Goal: Transaction & Acquisition: Book appointment/travel/reservation

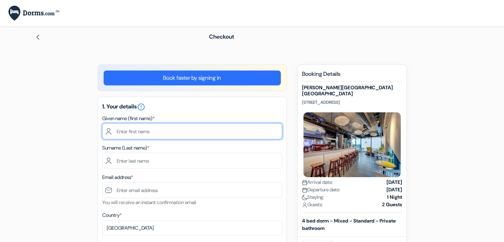
click at [156, 126] on input "text" at bounding box center [192, 131] width 180 height 16
click at [167, 131] on input "text" at bounding box center [192, 131] width 180 height 16
type input "Alba Sofía"
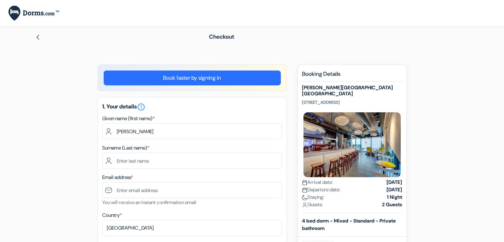
click at [153, 170] on div "1. Your details error_outline Given name (first name) * Alba Sofía Surname (Las…" at bounding box center [192, 219] width 189 height 245
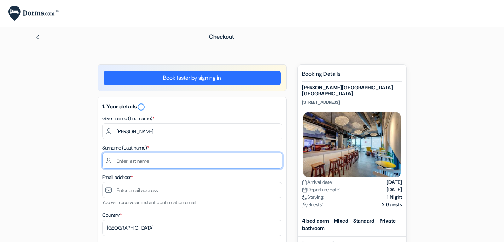
click at [153, 161] on input "text" at bounding box center [192, 161] width 180 height 16
type input "Concepción López"
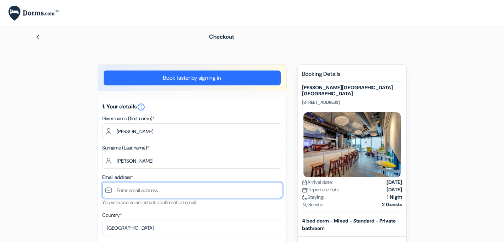
click at [150, 193] on input "text" at bounding box center [192, 190] width 180 height 16
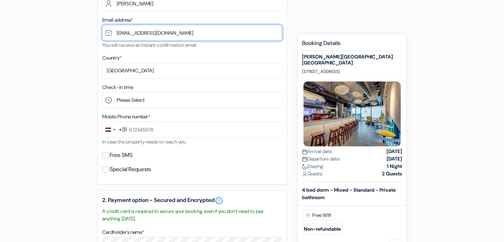
scroll to position [158, 0]
type input "[EMAIL_ADDRESS][DOMAIN_NAME]"
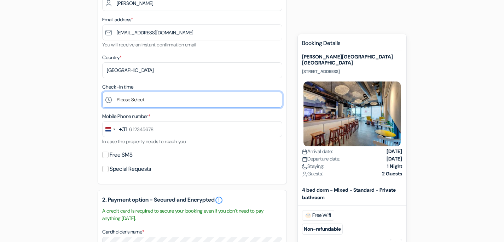
click at [154, 99] on select "Please Select 1:00 2:00 3:00 4:00 5:00 6:00 7:00 8:00 9:00 10:00 11:00 12:00 13…" at bounding box center [192, 100] width 180 height 16
select select "13"
click at [102, 92] on select "Please Select 1:00 2:00 3:00 4:00 5:00 6:00 7:00 8:00 9:00 10:00 11:00 12:00 13…" at bounding box center [192, 100] width 180 height 16
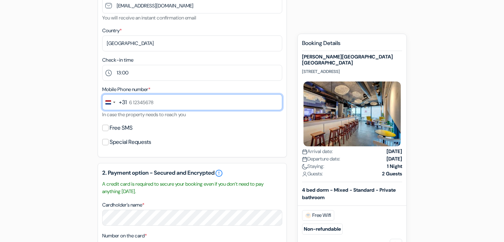
click at [180, 105] on input "text" at bounding box center [192, 102] width 180 height 16
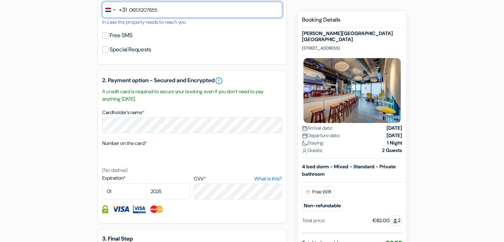
scroll to position [279, 0]
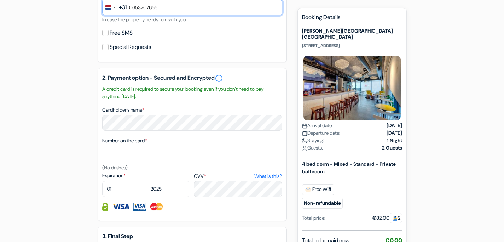
type input "0653207655"
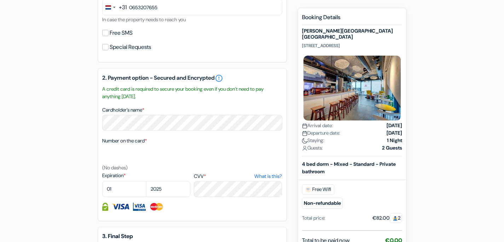
click at [117, 28] on label "Free SMS" at bounding box center [121, 33] width 23 height 10
click at [109, 30] on input "Free SMS" at bounding box center [105, 33] width 6 height 6
checkbox input "true"
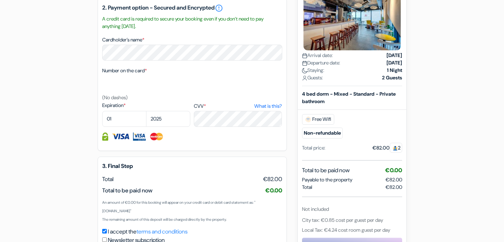
scroll to position [371, 0]
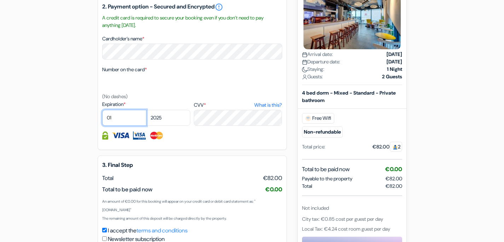
click at [130, 120] on select "01 02 03 04 05 06 07 08 09 10 11 12" at bounding box center [124, 118] width 44 height 16
select select "08"
click at [102, 110] on select "01 02 03 04 05 06 07 08 09 10 11 12" at bounding box center [124, 118] width 44 height 16
click at [172, 117] on select "2025 2026 2027 2028 2029 2030 2031 2032 2033 2034 2035 2036 2037 2038 2039 2040…" at bounding box center [168, 118] width 44 height 16
select select "2030"
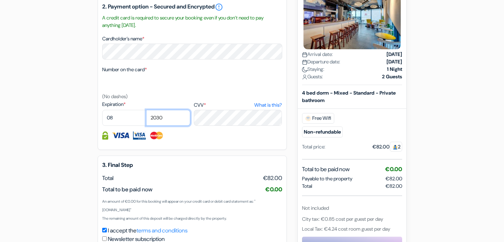
click at [146, 110] on select "2025 2026 2027 2028 2029 2030 2031 2032 2033 2034 2035 2036 2037 2038 2039 2040…" at bounding box center [168, 118] width 44 height 16
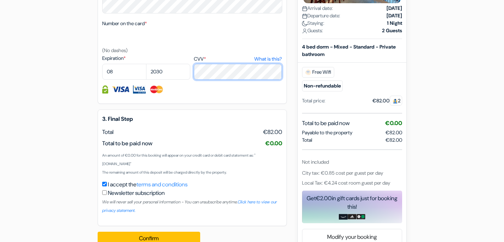
scroll to position [433, 0]
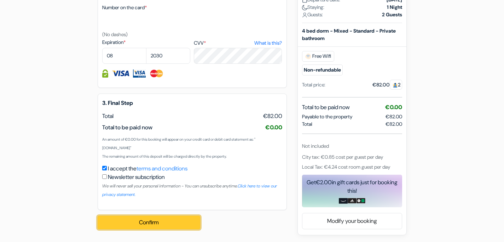
click at [175, 225] on button "Confirm Loading..." at bounding box center [149, 222] width 103 height 13
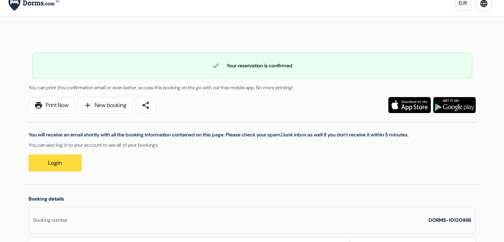
scroll to position [11, 0]
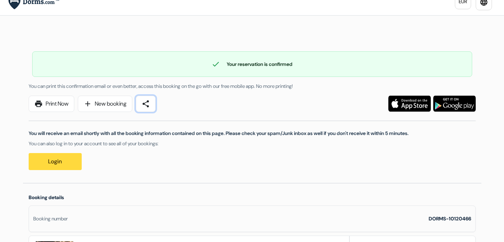
click at [150, 105] on span "share" at bounding box center [146, 103] width 8 height 8
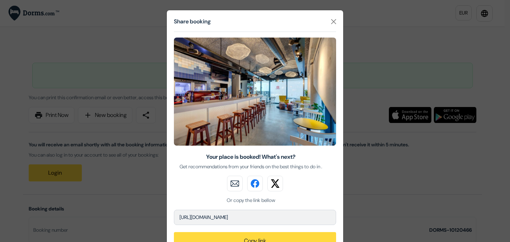
scroll to position [33, 0]
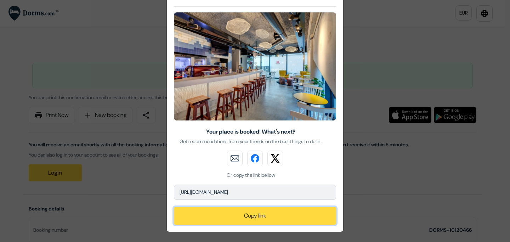
click at [244, 215] on button "Copy link" at bounding box center [255, 216] width 162 height 18
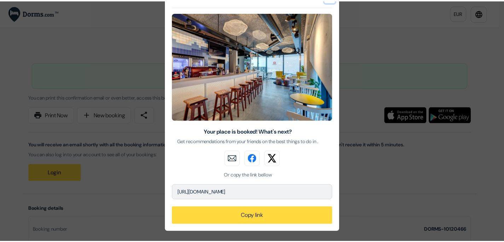
scroll to position [0, 0]
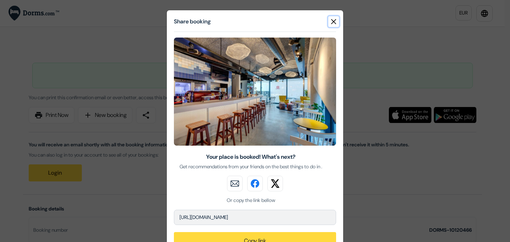
click at [330, 22] on button "Close" at bounding box center [333, 21] width 11 height 11
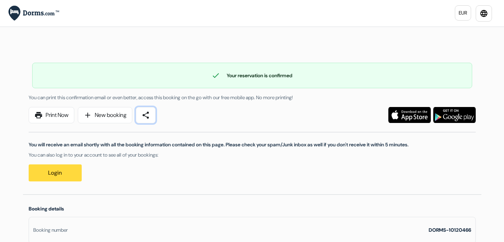
click at [148, 115] on span "share" at bounding box center [146, 115] width 8 height 8
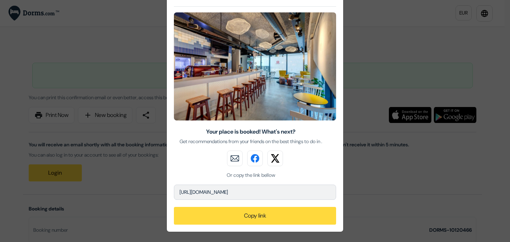
scroll to position [33, 0]
click at [230, 159] on img at bounding box center [235, 158] width 16 height 16
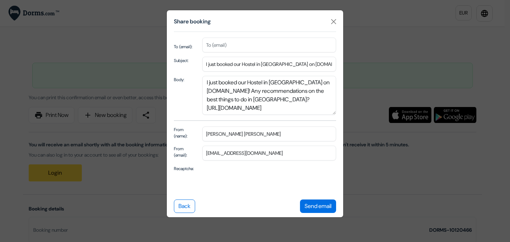
scroll to position [0, 0]
click at [235, 44] on input "text" at bounding box center [269, 45] width 134 height 15
paste input "[EMAIL_ADDRESS][DOMAIN_NAME]"
type input "[EMAIL_ADDRESS][DOMAIN_NAME]"
click at [321, 207] on button "Send email" at bounding box center [318, 205] width 36 height 13
